Goal: Check status: Check status

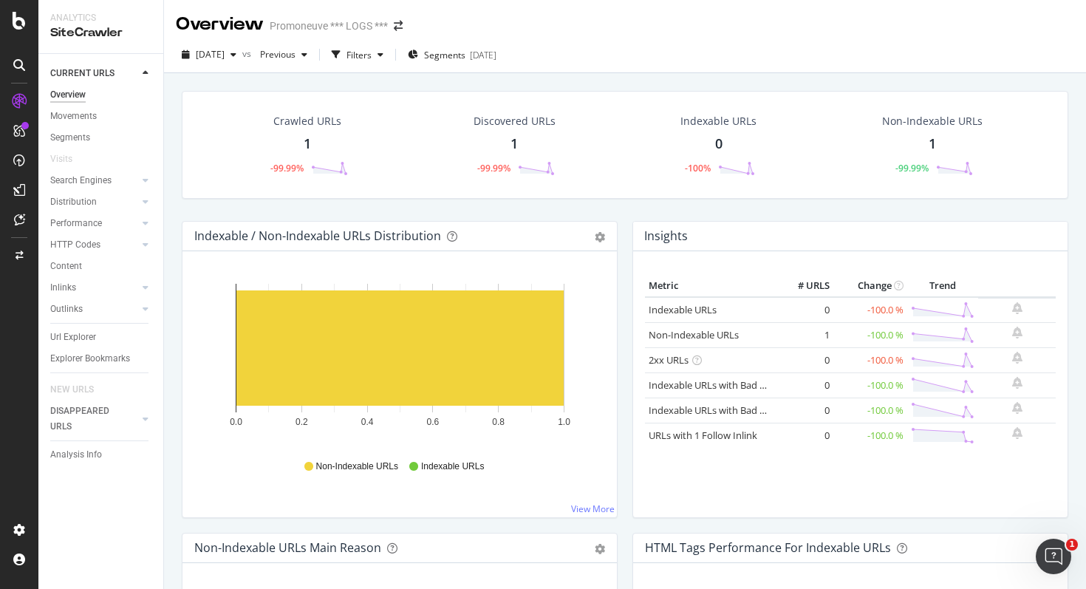
click at [67, 97] on div "Overview" at bounding box center [67, 95] width 35 height 16
click at [21, 18] on icon at bounding box center [19, 21] width 13 height 18
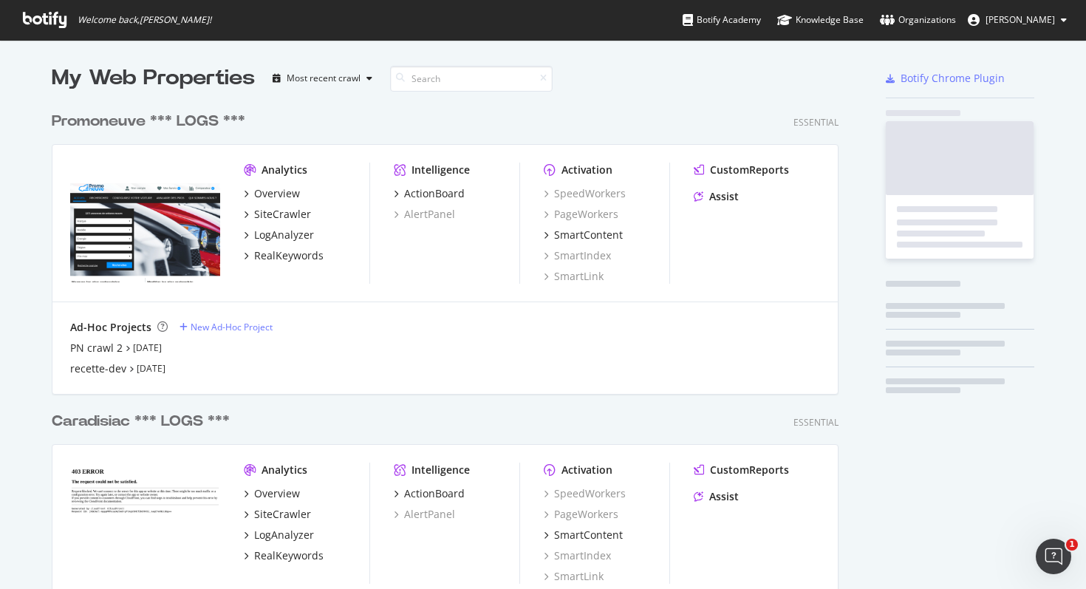
scroll to position [589, 1086]
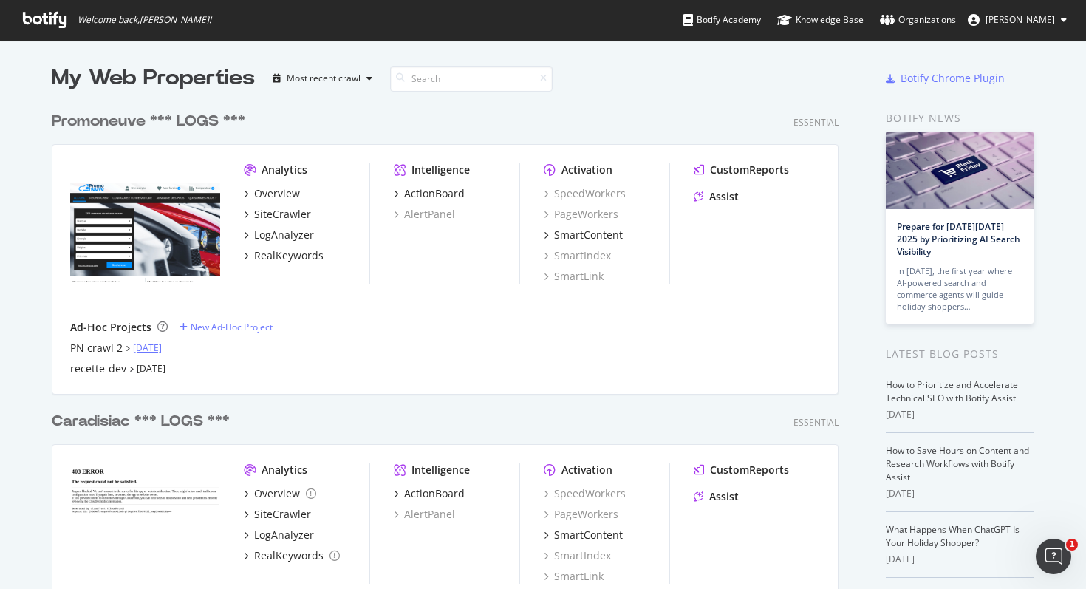
click at [159, 344] on link "Sep 23rd 25" at bounding box center [147, 347] width 29 height 13
